Goal: Task Accomplishment & Management: Complete application form

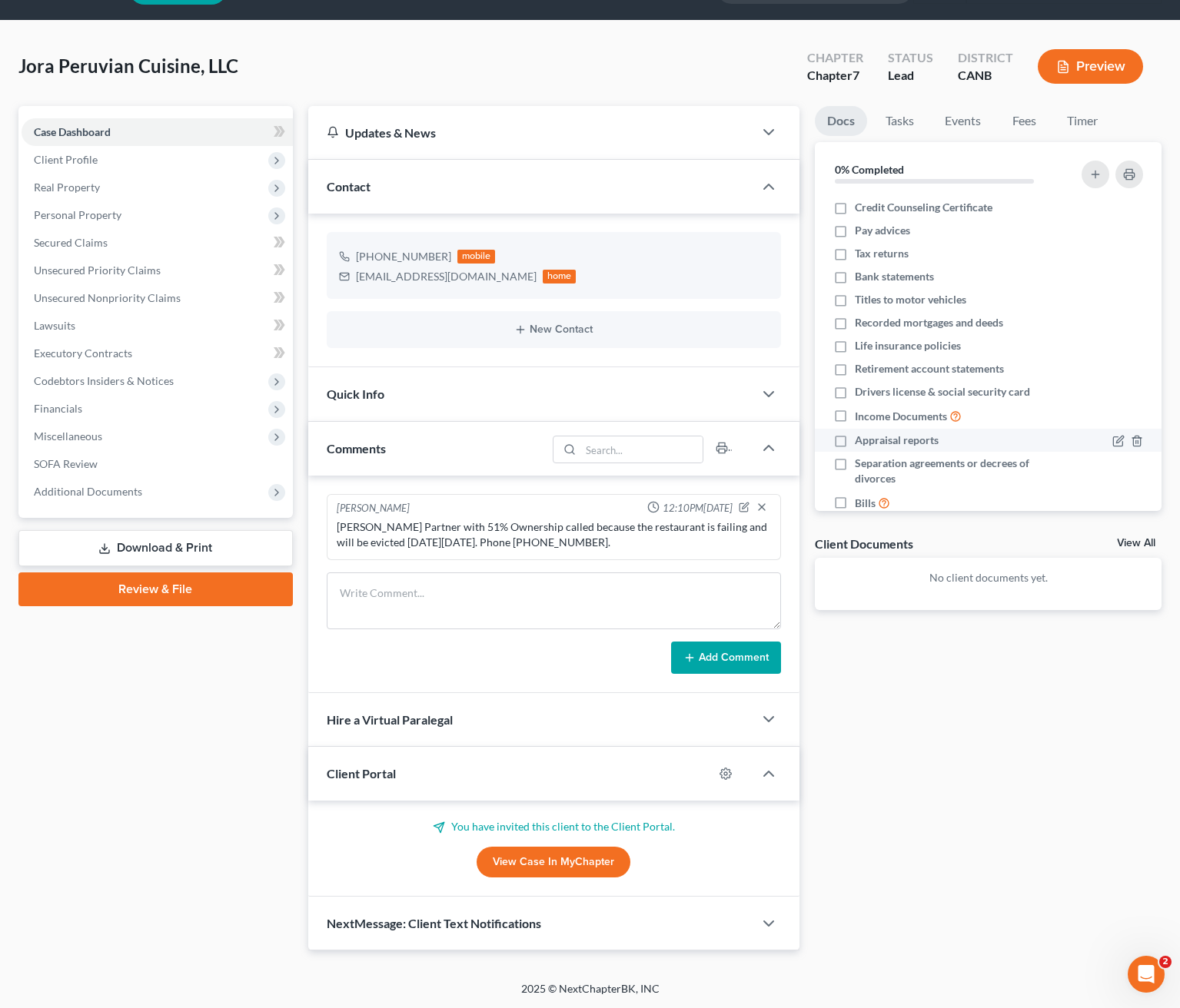
scroll to position [42, 0]
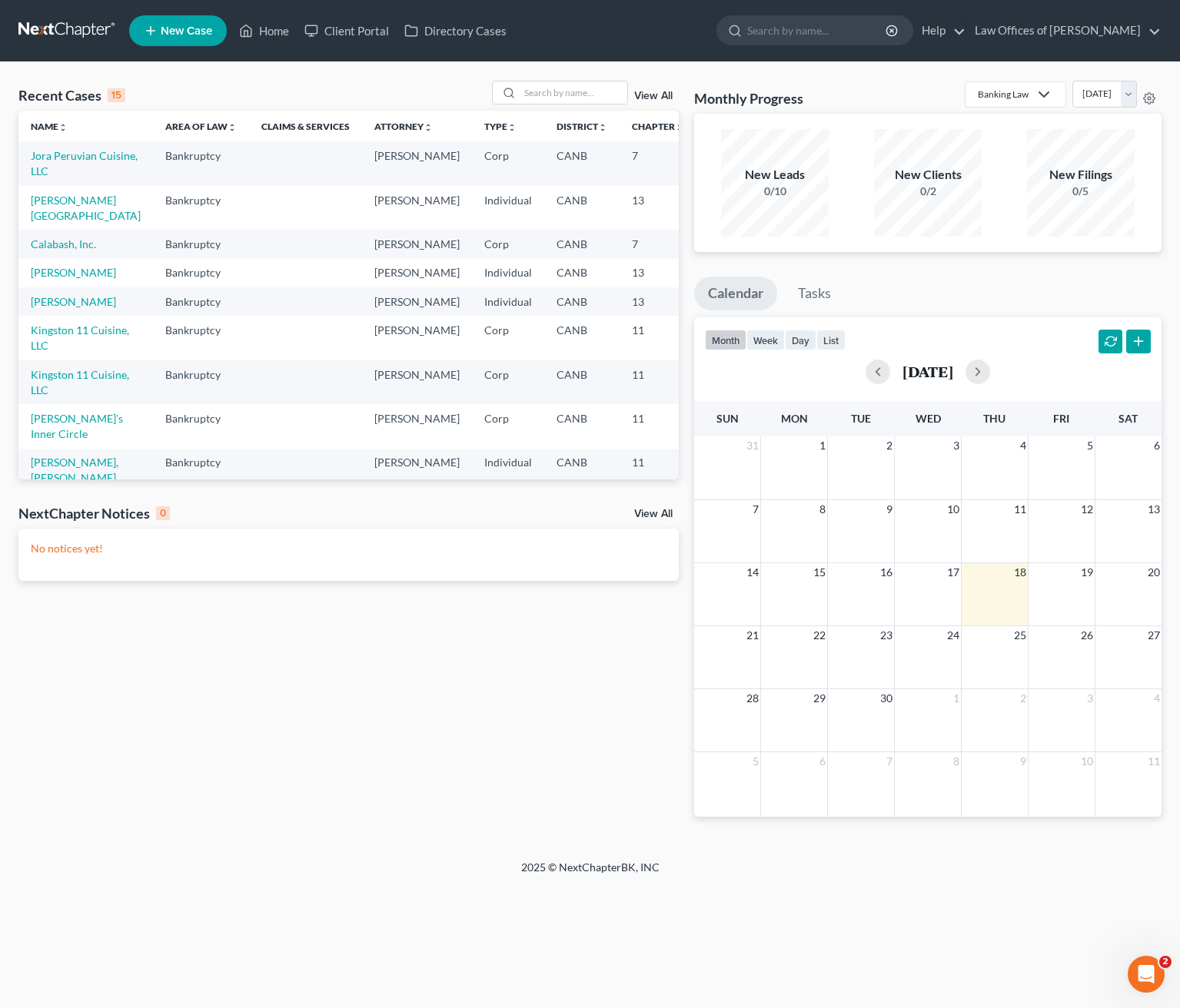
click at [189, 33] on span "New Case" at bounding box center [187, 31] width 51 height 11
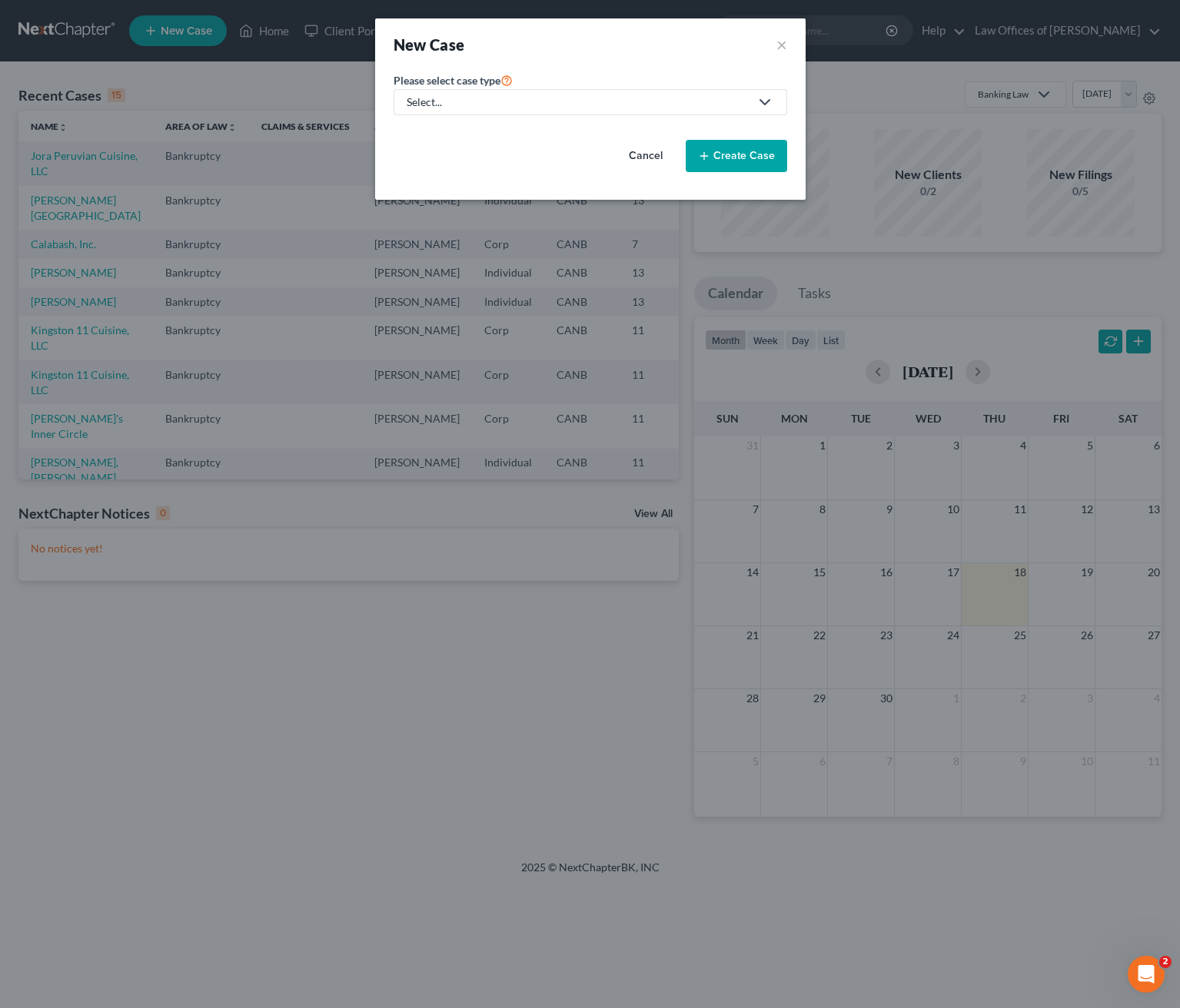
click at [770, 98] on icon at bounding box center [764, 102] width 18 height 18
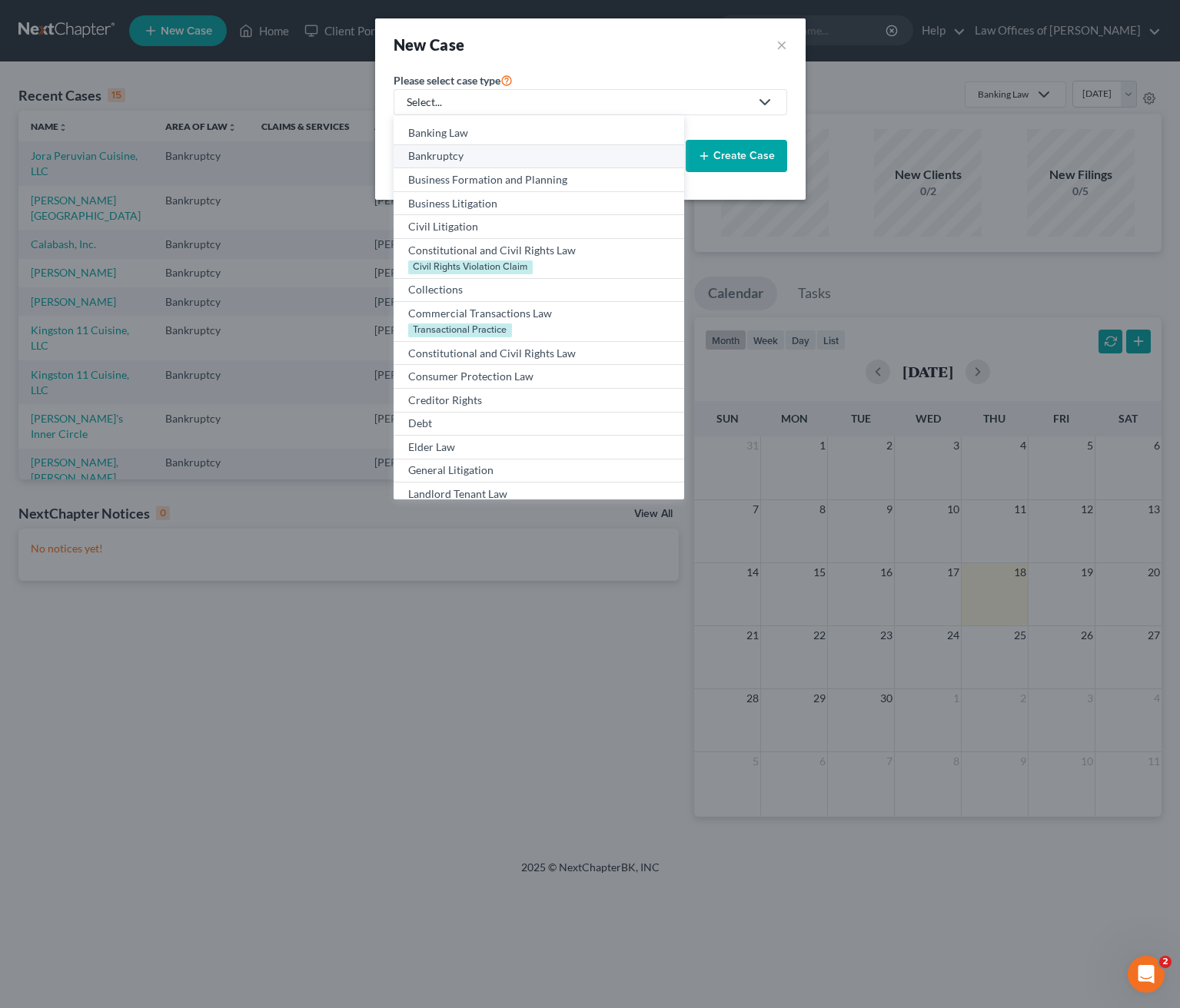
click at [476, 157] on div "Bankruptcy" at bounding box center [538, 156] width 260 height 15
select select "9"
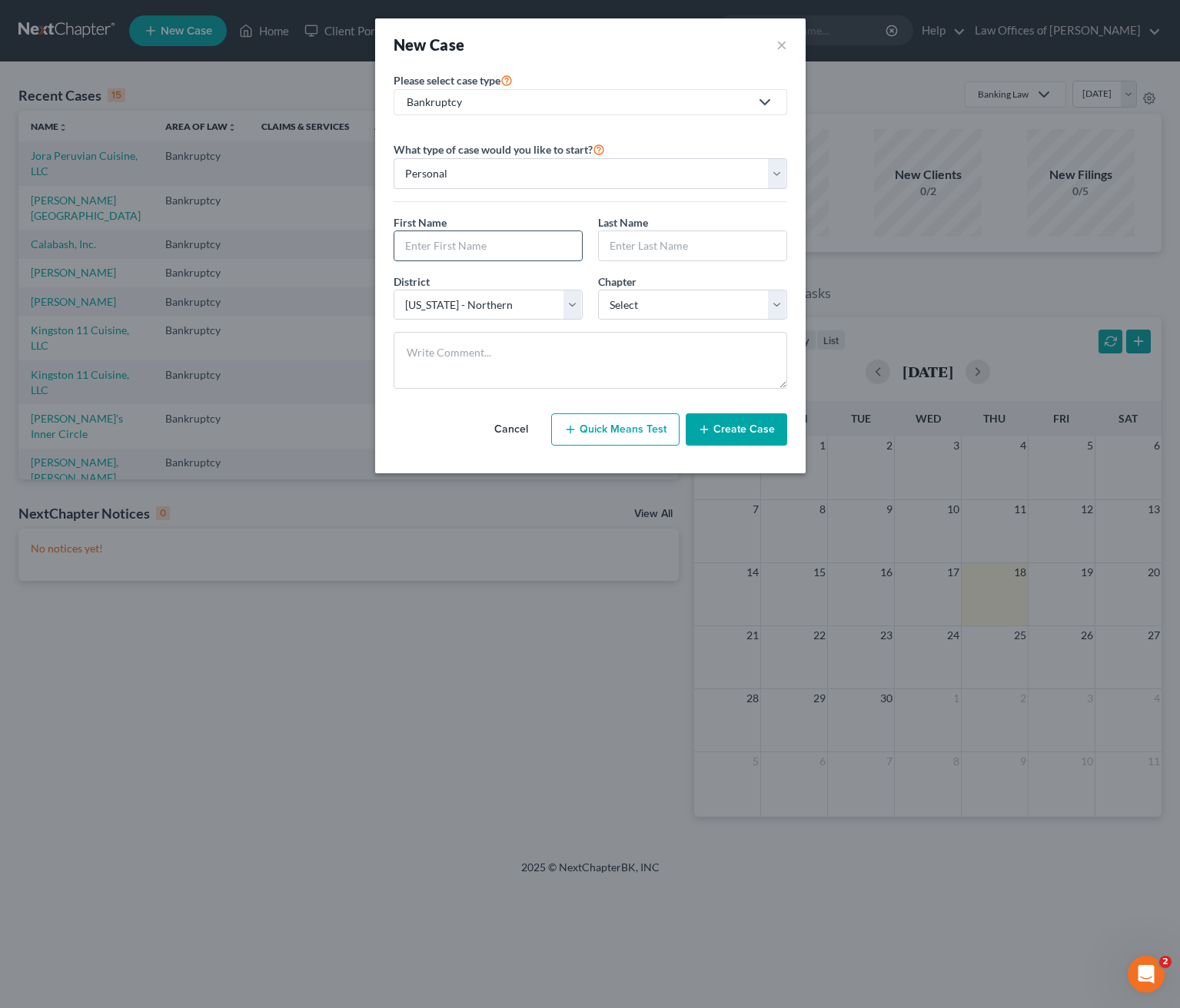
click at [430, 240] on input "text" at bounding box center [488, 246] width 188 height 30
type input "Fred"
type input "Larson"
click at [776, 307] on select "Select 7 11 12 13" at bounding box center [692, 305] width 189 height 30
select select "0"
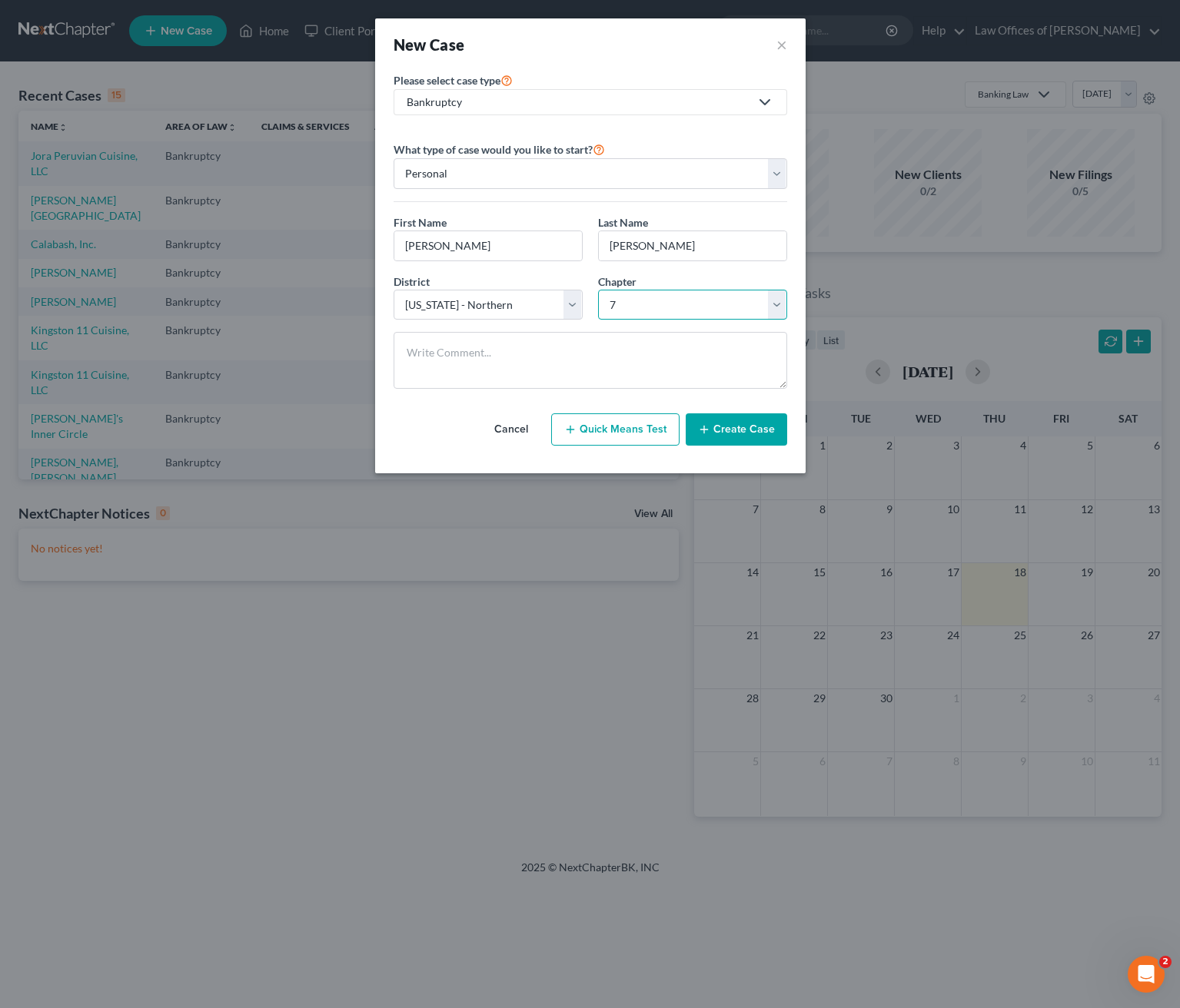
click at [598, 290] on select "Select 7 11 12 13" at bounding box center [692, 305] width 189 height 30
click at [474, 348] on textarea at bounding box center [590, 360] width 394 height 57
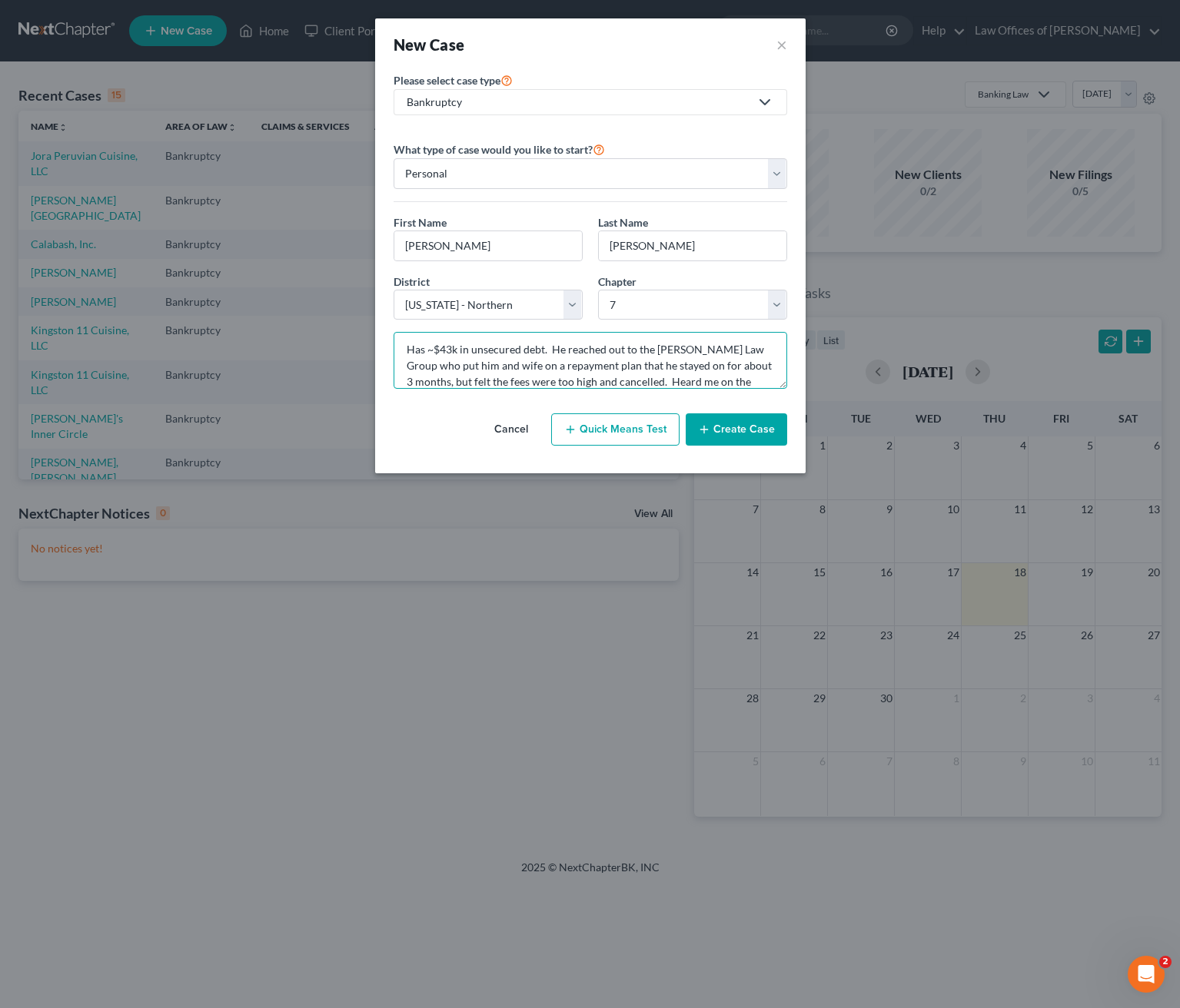
scroll to position [19, 0]
type textarea "Has ~$43k in unsecured debt. He reached out to the Cordova Law Group who put hi…"
click at [736, 423] on button "Create Case" at bounding box center [736, 430] width 101 height 32
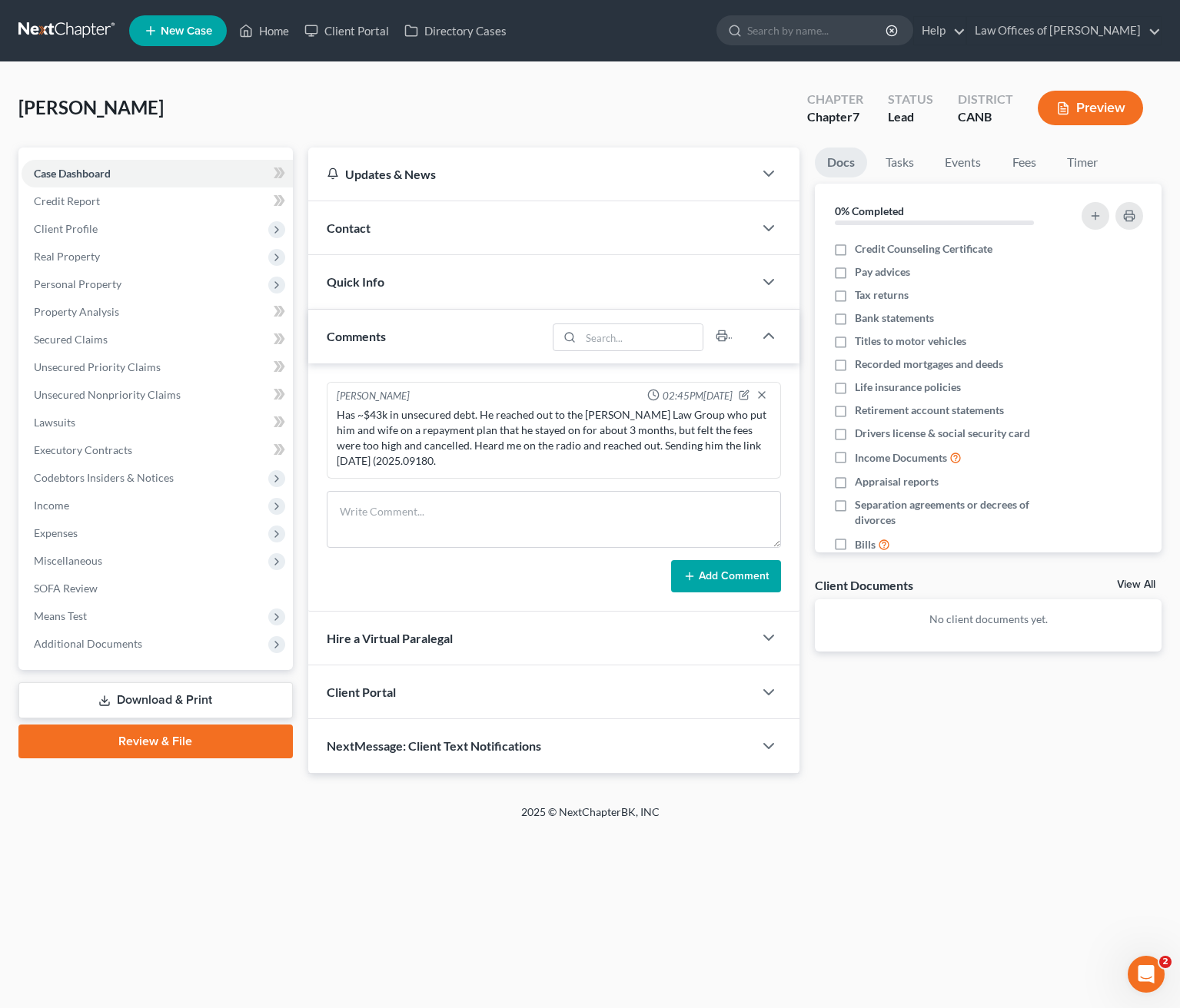
click at [485, 692] on div "Client Portal" at bounding box center [530, 692] width 445 height 53
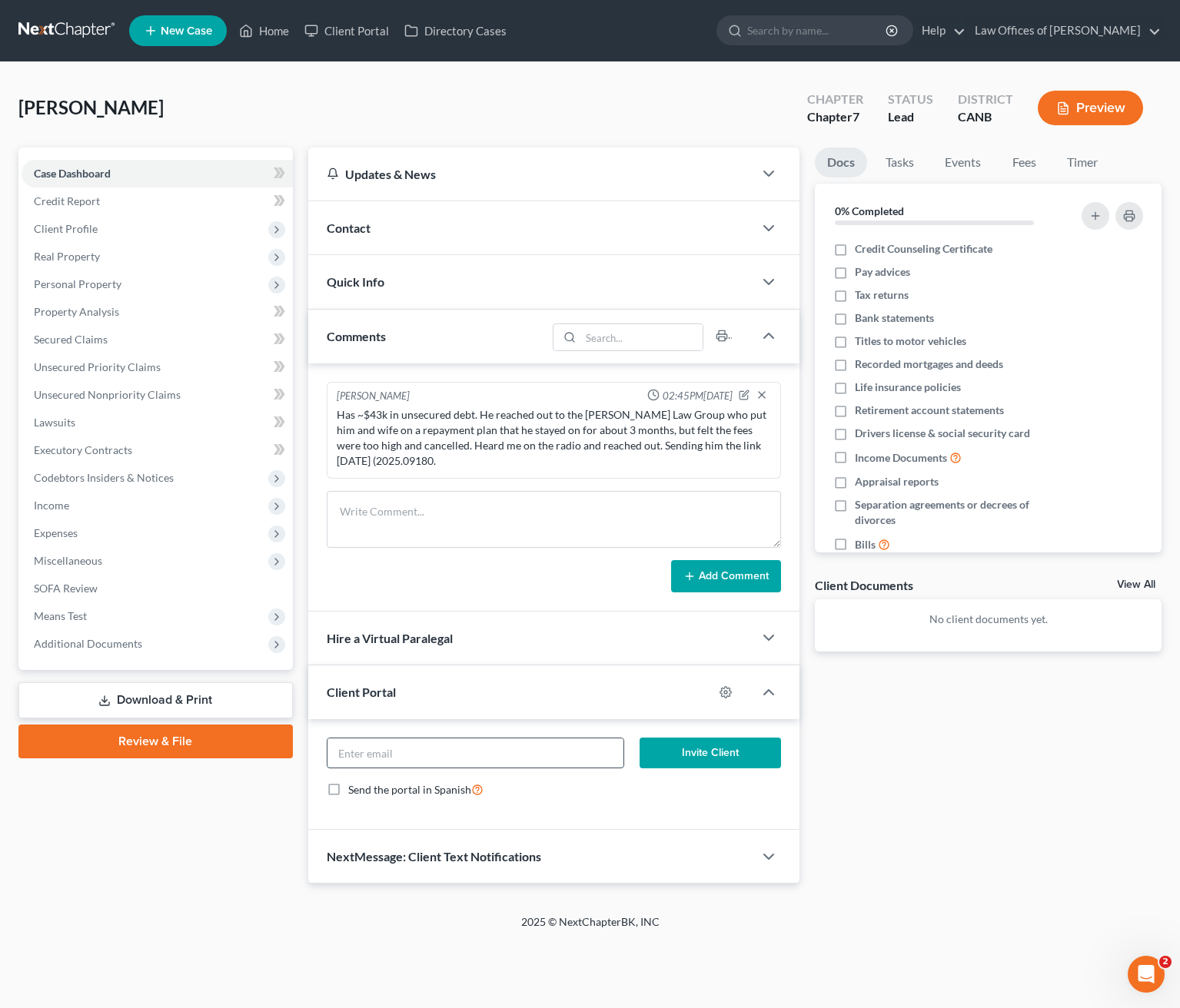
click at [435, 752] on input "email" at bounding box center [475, 753] width 296 height 30
paste input "bluesboxer77@comcast.net"
type input "bluesboxer77@comcast.net"
click at [700, 749] on button "Invite Client" at bounding box center [710, 753] width 141 height 30
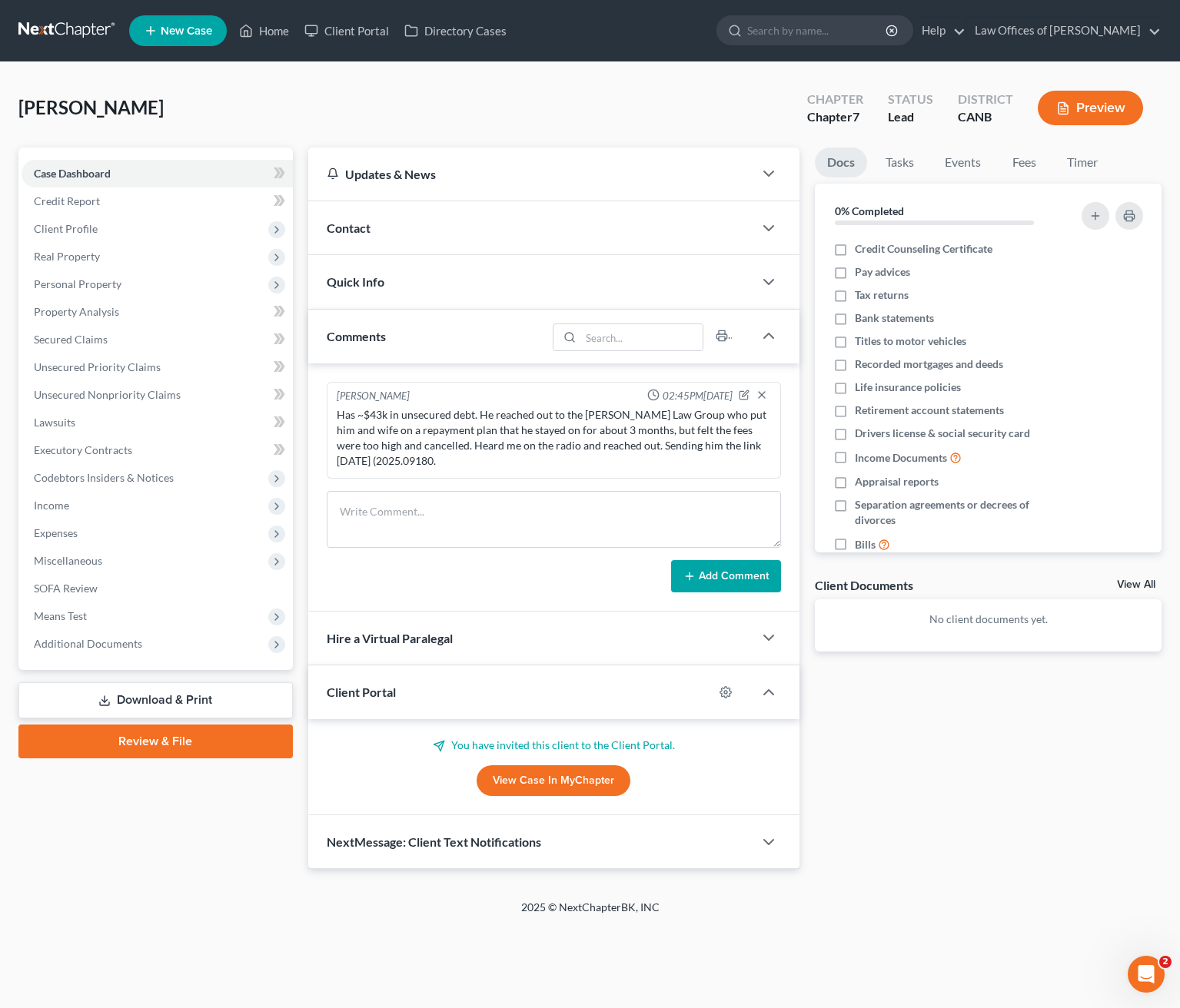
click at [56, 22] on link at bounding box center [67, 30] width 98 height 28
